Goal: Task Accomplishment & Management: Manage account settings

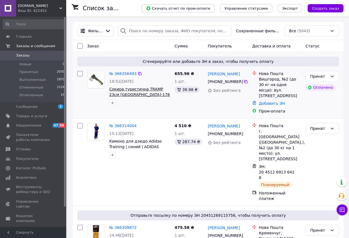
click at [125, 91] on span "Сокира туристична TRAMP 23см [GEOGRAPHIC_DATA]-178" at bounding box center [139, 92] width 60 height 10
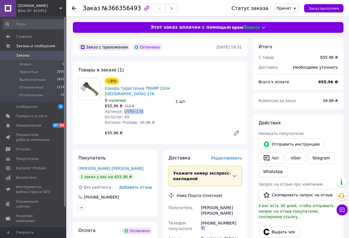
drag, startPoint x: 139, startPoint y: 112, endPoint x: 122, endPoint y: 110, distance: 17.3
click at [122, 110] on div "Артикул: UTRA-178" at bounding box center [138, 112] width 67 height 6
copy span "UTRA-178"
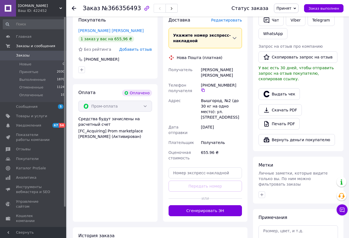
scroll to position [166, 0]
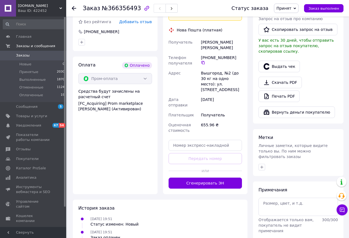
click at [187, 178] on button "Сгенерировать ЭН" at bounding box center [206, 183] width 74 height 11
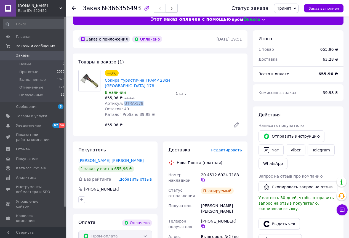
scroll to position [0, 0]
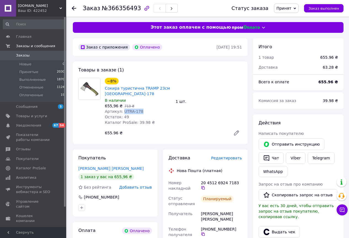
click at [30, 56] on span "Заказы" at bounding box center [33, 55] width 35 height 5
